Goal: Transaction & Acquisition: Purchase product/service

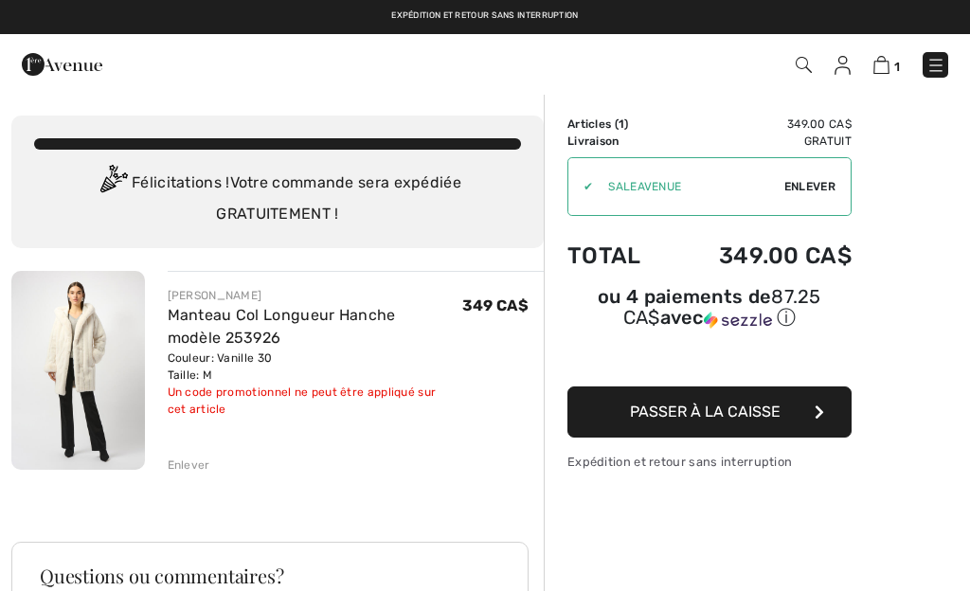
click at [713, 422] on button "Passer à la caisse" at bounding box center [709, 411] width 284 height 51
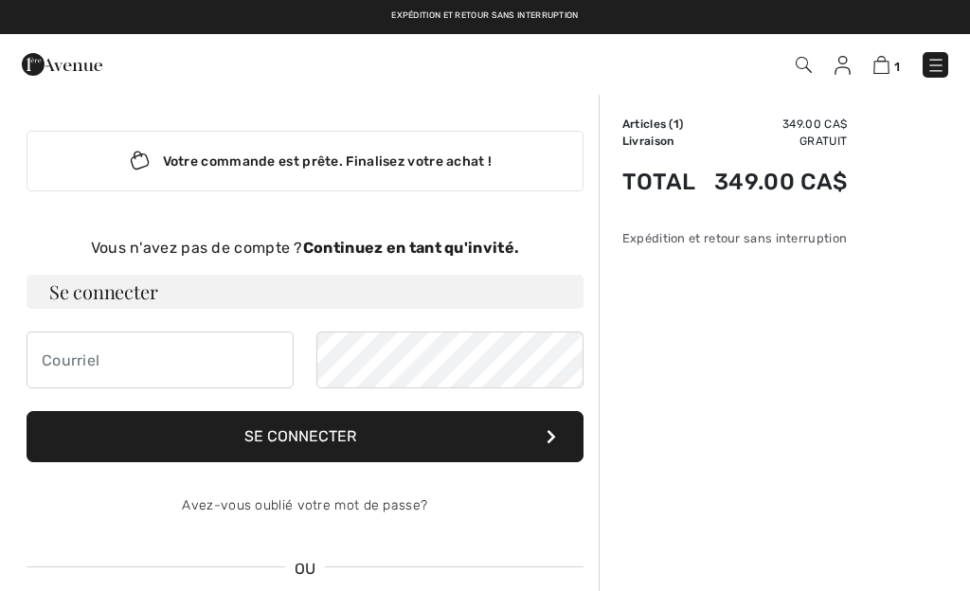
checkbox input "true"
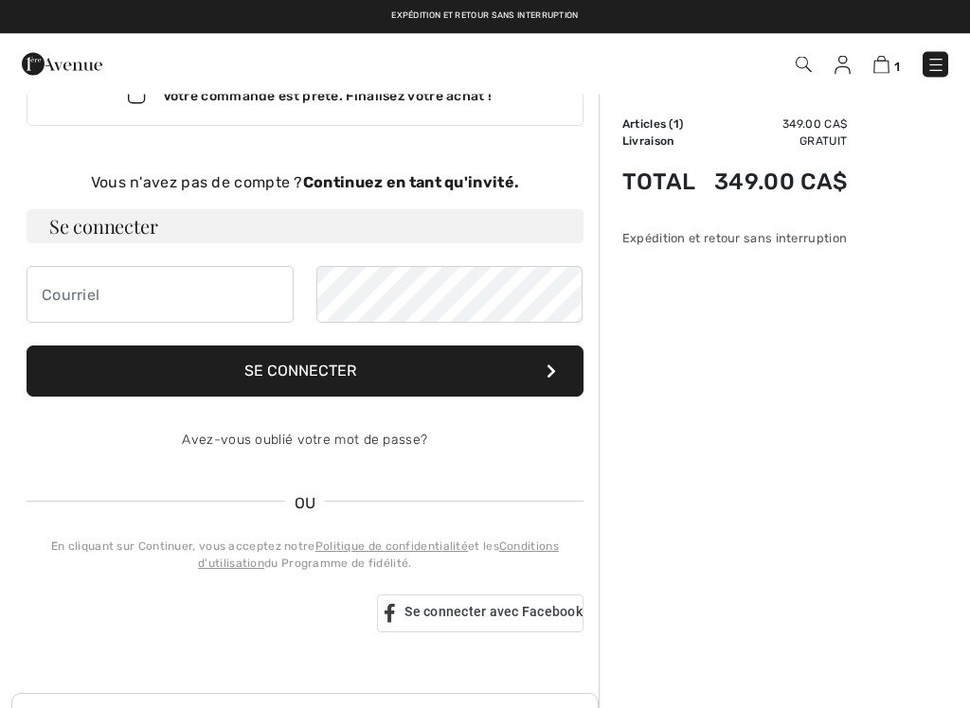
scroll to position [65, 0]
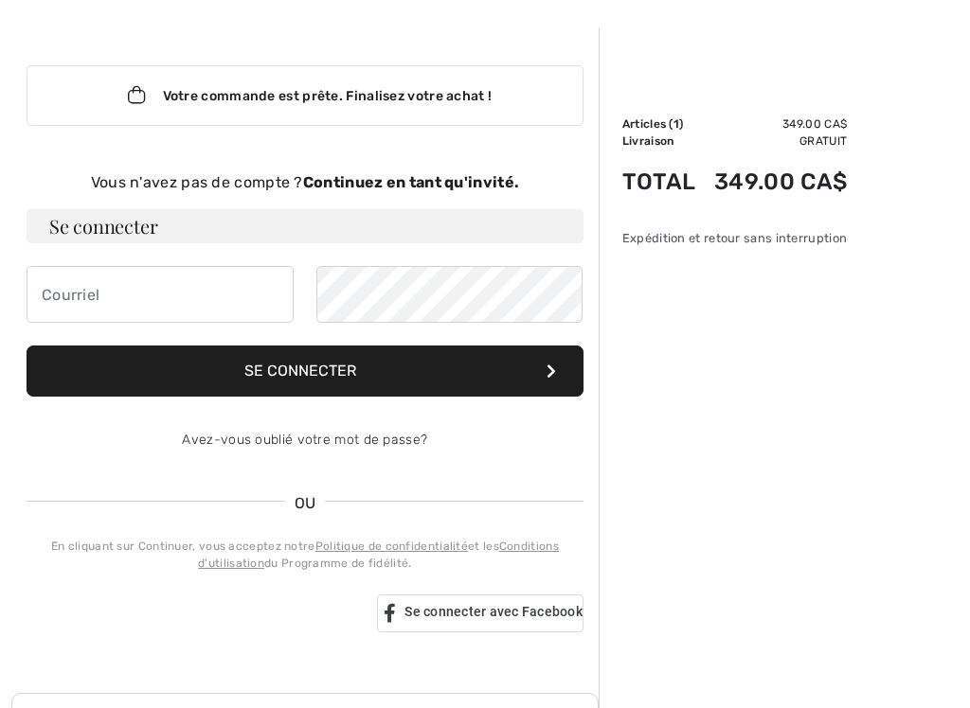
click at [450, 179] on strong "Continuez en tant qu'invité." at bounding box center [411, 182] width 216 height 18
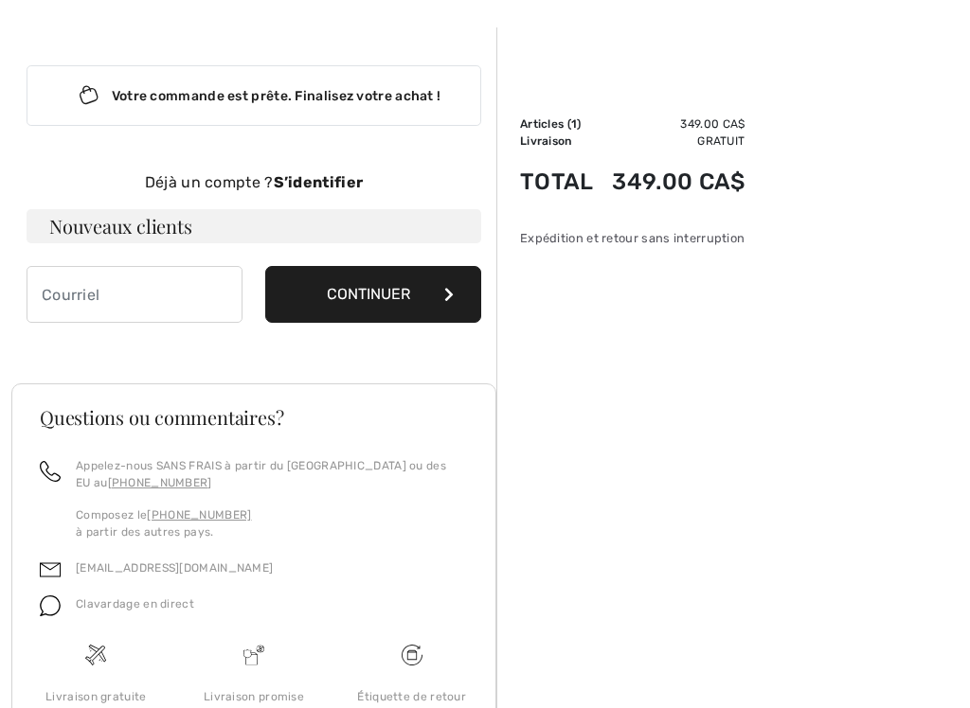
click at [401, 300] on button "Continuer" at bounding box center [373, 294] width 216 height 57
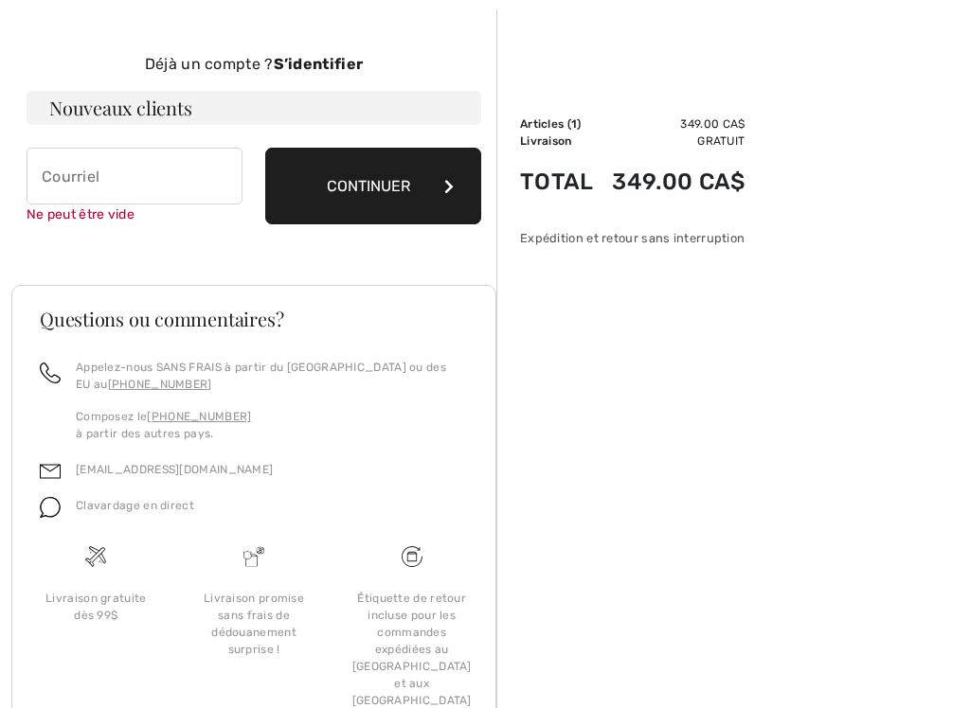
scroll to position [195, 0]
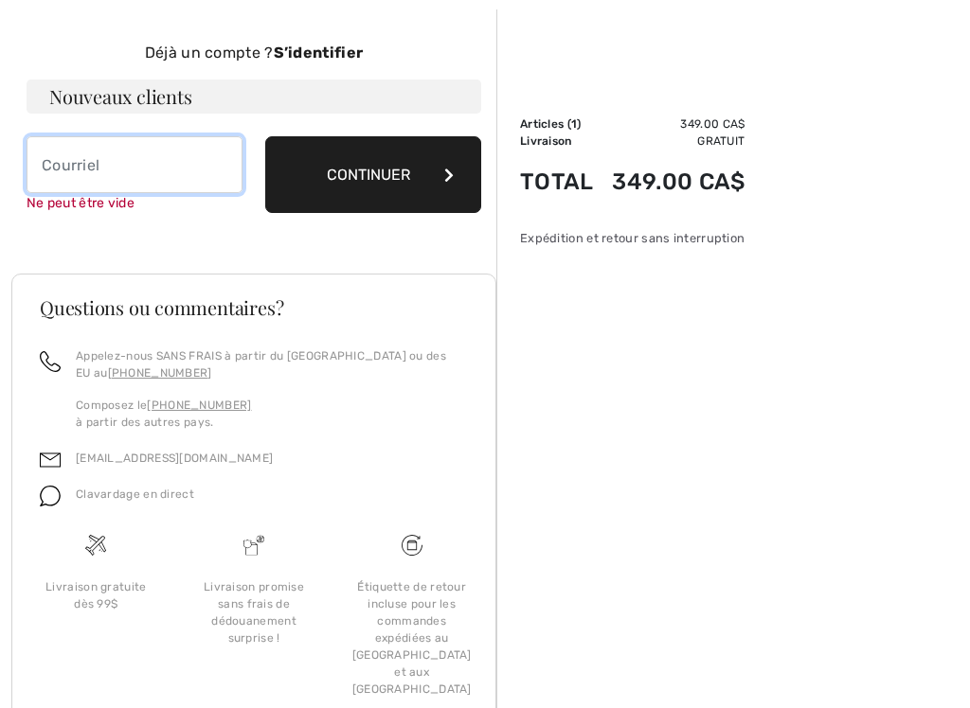
click at [63, 171] on input "email" at bounding box center [135, 164] width 216 height 57
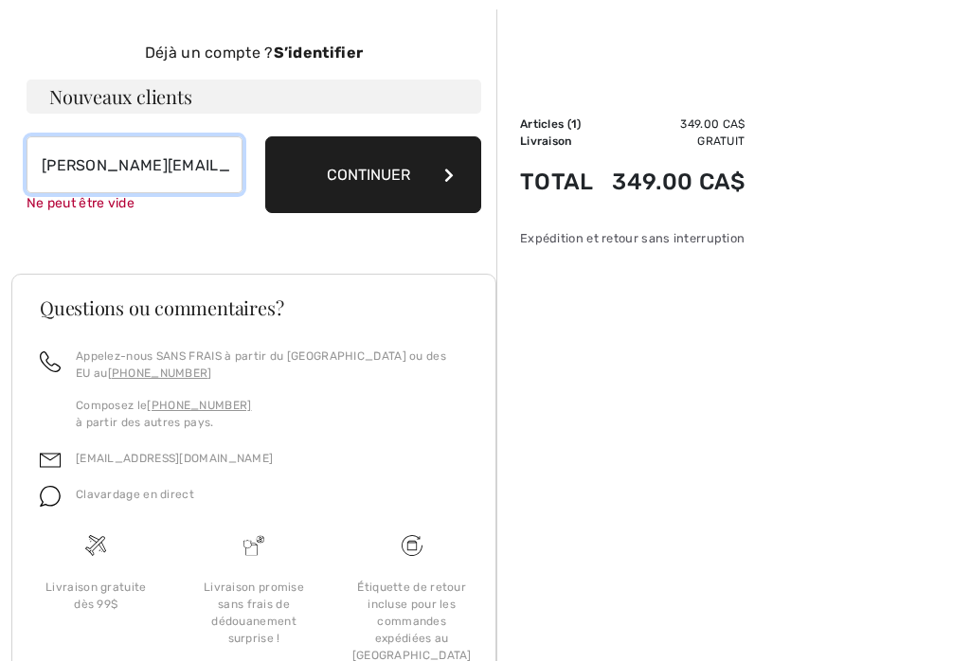
type input "chantale.labbe@videotron.ca"
click at [360, 179] on button "Continuer" at bounding box center [373, 174] width 216 height 77
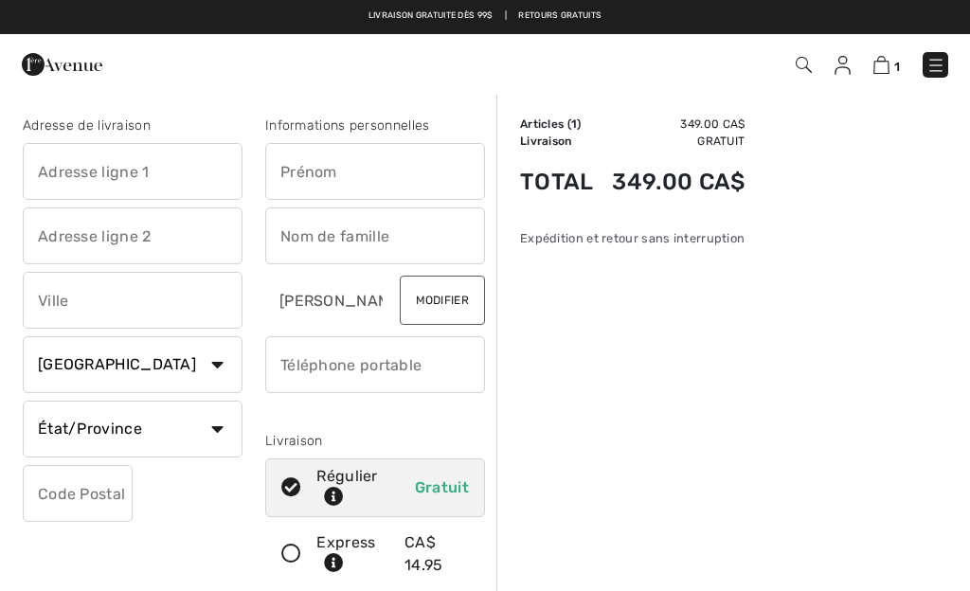
click at [62, 177] on input "text" at bounding box center [133, 171] width 220 height 57
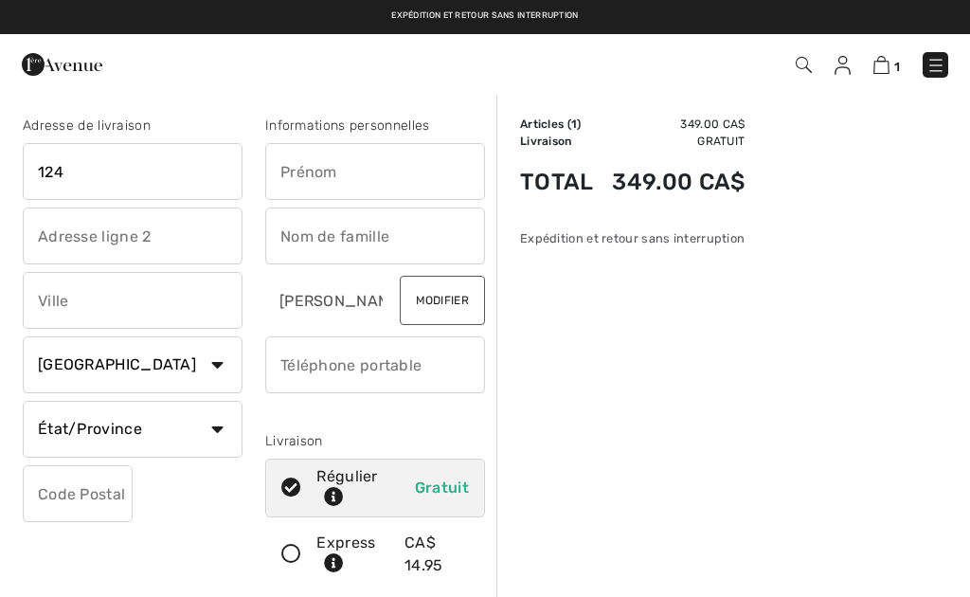
type input "124 rue des Chênes"
type input "Saint-Henri (QC:"
select select "QC"
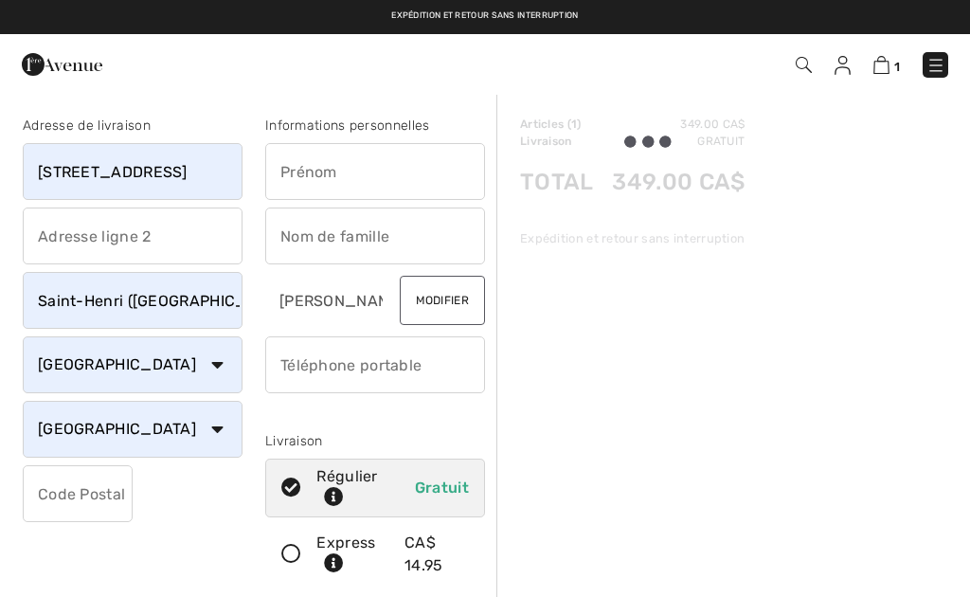
type input "G0R3E0"
type input "Chantale"
type input "Labbé"
type input "4189322271"
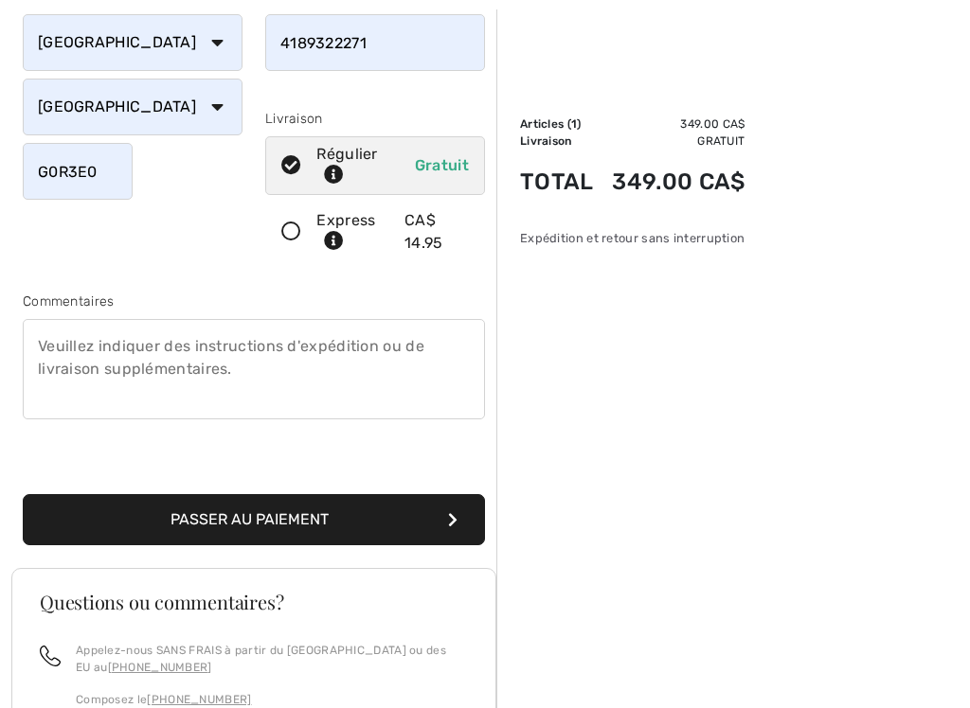
scroll to position [324, 0]
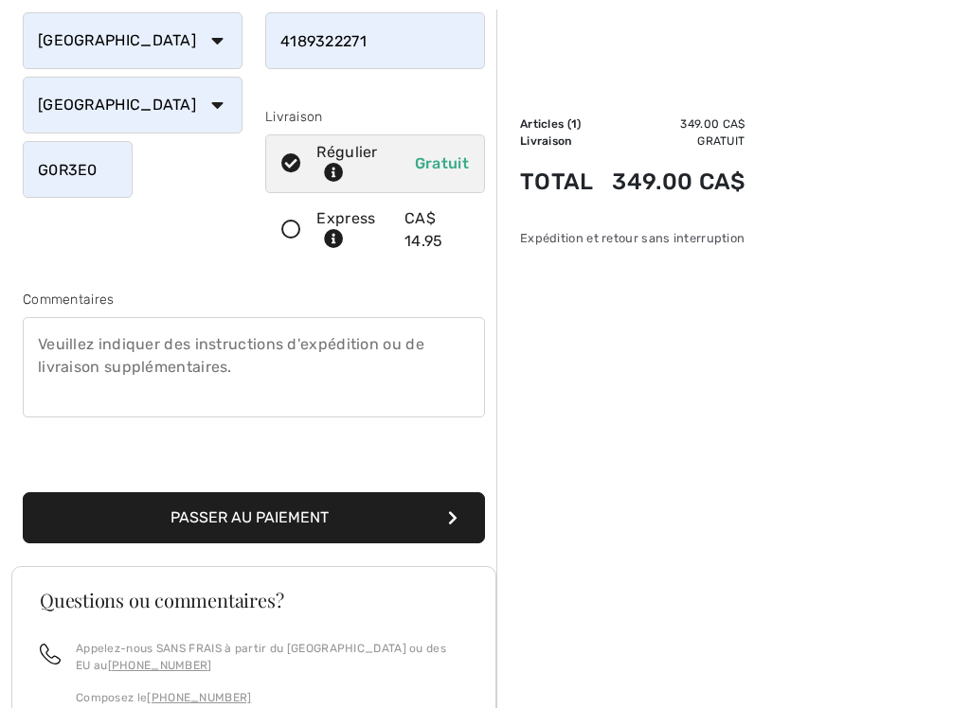
click at [291, 518] on button "Passer au paiement" at bounding box center [254, 517] width 462 height 51
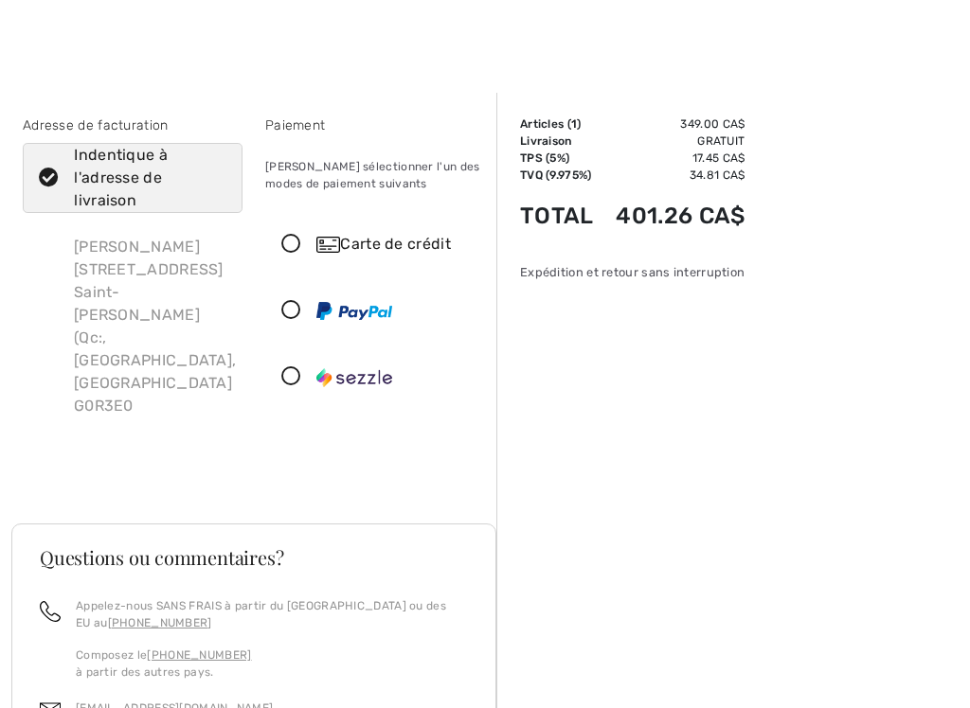
click at [292, 250] on icon at bounding box center [291, 245] width 50 height 20
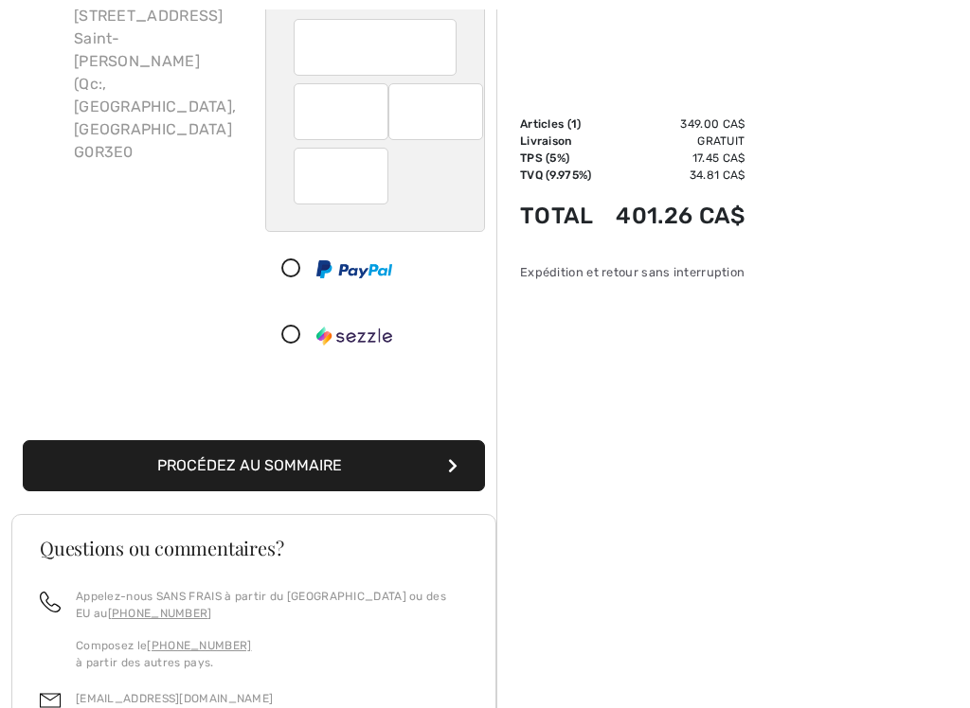
scroll to position [239, 0]
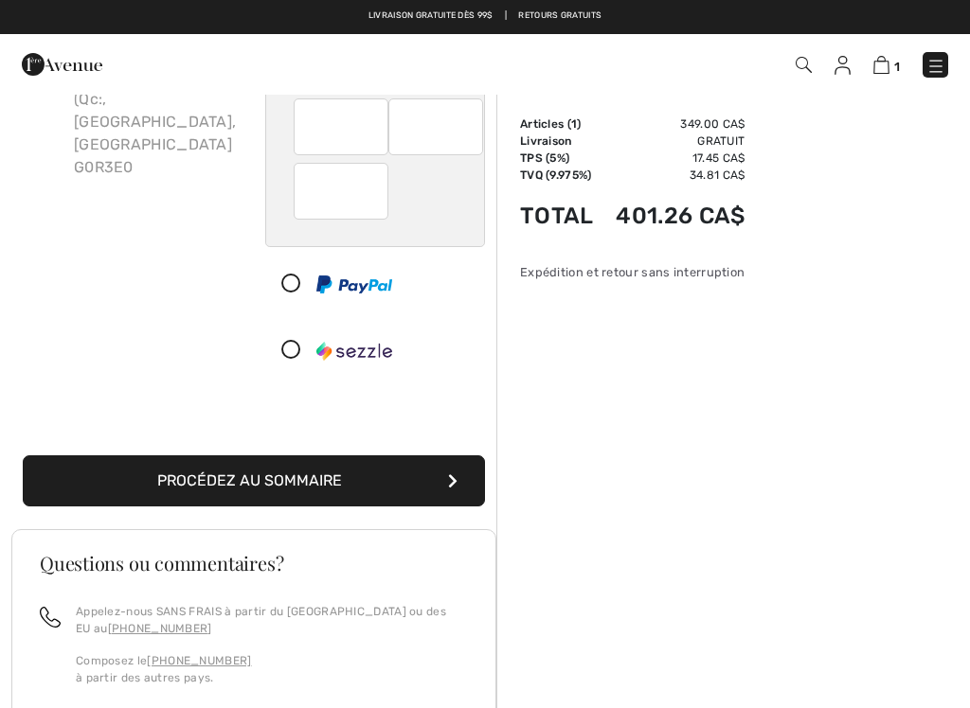
click at [359, 491] on button "Procédez au sommaire" at bounding box center [254, 481] width 462 height 51
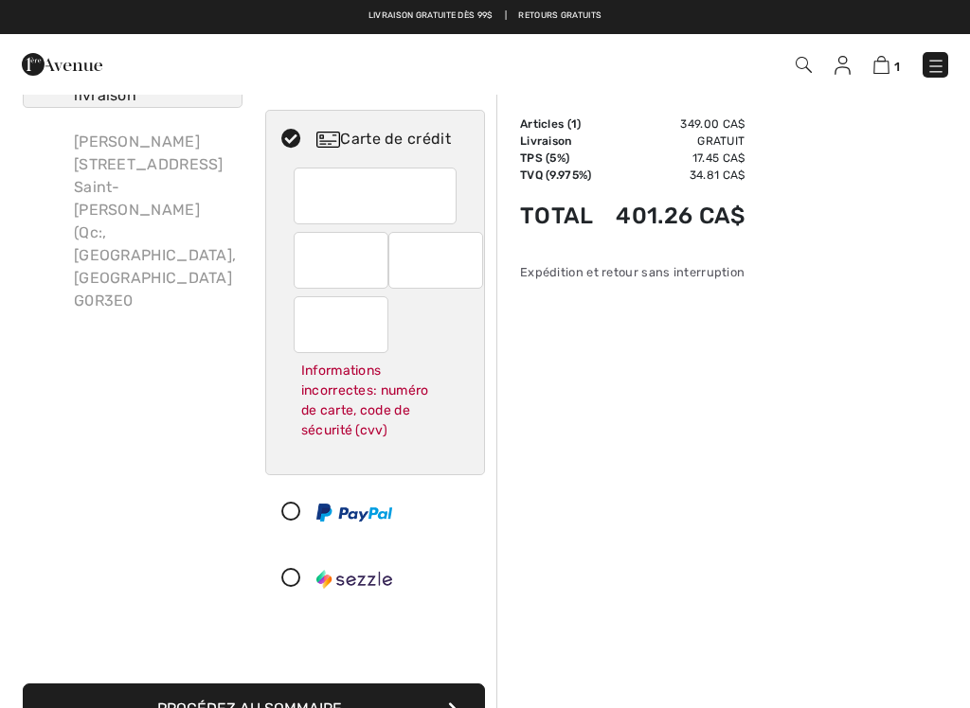
scroll to position [79, 0]
